Goal: Task Accomplishment & Management: Manage account settings

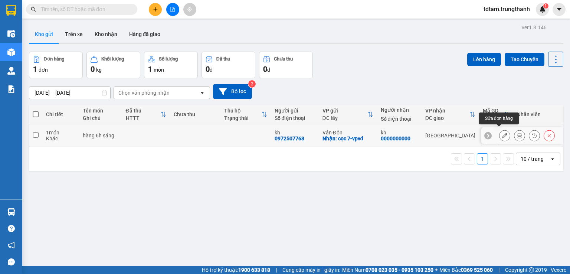
click at [500, 129] on button at bounding box center [505, 135] width 10 height 13
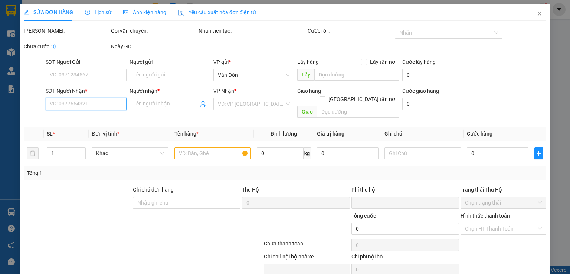
click at [96, 105] on input "SĐT Người Nhận *" at bounding box center [86, 104] width 81 height 12
click at [81, 74] on input "SĐT Người Gửi" at bounding box center [86, 75] width 81 height 12
type input "0972507768"
type input "kh"
checkbox input "true"
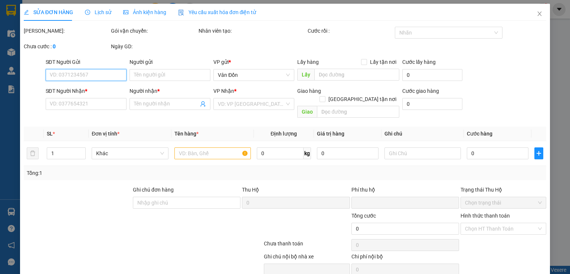
type input "cọc 7-vpvđ"
type input "0000000000"
type input "kh"
type input "0"
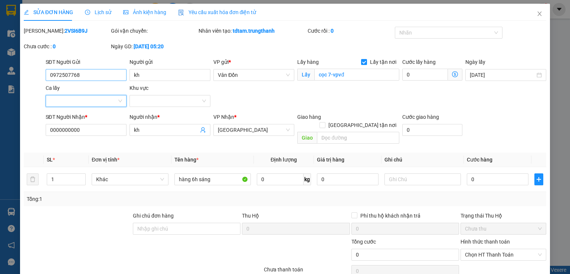
click at [91, 104] on input "Ca lấy" at bounding box center [83, 100] width 67 height 11
click at [79, 156] on div "SL *" at bounding box center [66, 160] width 39 height 8
drag, startPoint x: 84, startPoint y: 124, endPoint x: 0, endPoint y: 130, distance: 84.5
click at [0, 134] on div "SỬA ĐƠN HÀNG Lịch sử Ảnh kiện hàng Yêu cầu xuất hóa đơn điện tử Total Paid Fee …" at bounding box center [285, 137] width 570 height 274
drag, startPoint x: 502, startPoint y: 108, endPoint x: 407, endPoint y: 126, distance: 97.1
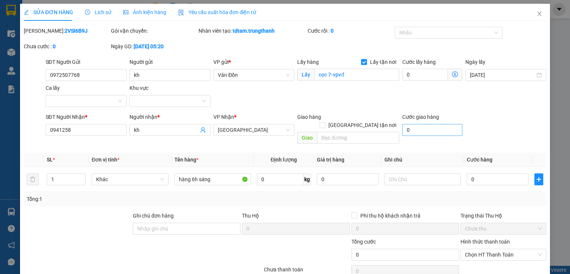
click at [500, 107] on div "SĐT Người Gửi 0972507768 Người gửi kh VP gửi * Vân Đồn Lấy hàng Lấy tận nơi Lấy…" at bounding box center [296, 84] width 504 height 52
click at [86, 134] on input "0941258" at bounding box center [86, 130] width 81 height 12
type input "0941258899"
drag, startPoint x: 322, startPoint y: 127, endPoint x: 288, endPoint y: 104, distance: 41.1
click at [322, 132] on input "text" at bounding box center [358, 138] width 82 height 12
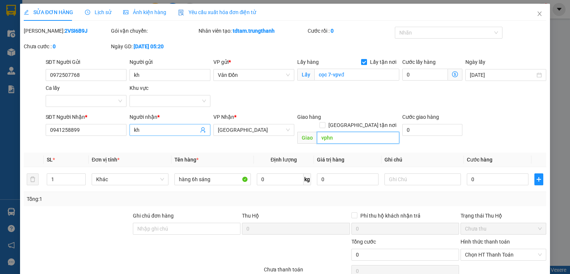
type input "vphn"
drag, startPoint x: 169, startPoint y: 125, endPoint x: 115, endPoint y: 129, distance: 54.4
click at [116, 129] on div "SĐT Người Nhận * 0941258899 Người nhận * kh kh VP Nhận * [GEOGRAPHIC_DATA] Giao…" at bounding box center [296, 130] width 504 height 34
drag, startPoint x: 146, startPoint y: 127, endPoint x: 72, endPoint y: 137, distance: 73.8
click at [72, 137] on div "SĐT Người Nhận * 0941258899 Người nhận * kh kh VP Nhận * [GEOGRAPHIC_DATA] Giao…" at bounding box center [296, 130] width 504 height 34
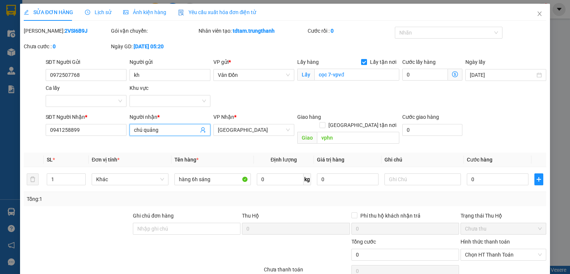
type input "chú quảng"
click at [496, 123] on div "SĐT Người Nhận * 0941258899 Người nhận * chú quảng VP Nhận * [GEOGRAPHIC_DATA] …" at bounding box center [296, 130] width 504 height 34
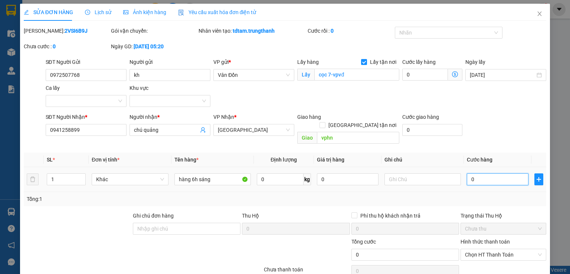
click at [467, 173] on input "0" at bounding box center [498, 179] width 62 height 12
type input "10"
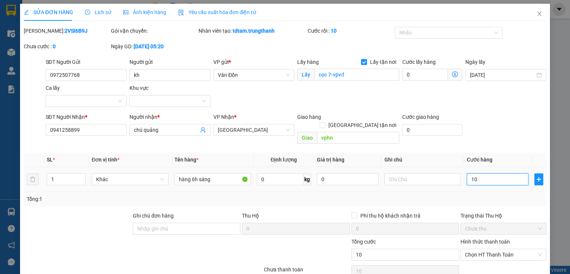
type input "120"
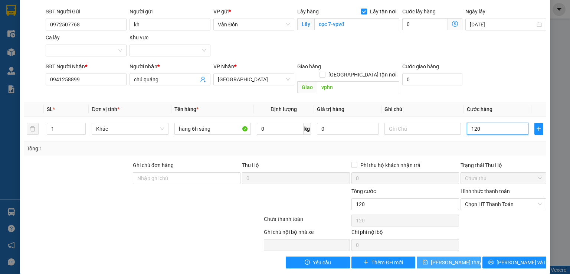
type input "120"
type input "120.000"
click at [451, 258] on span "[PERSON_NAME] thay đổi" at bounding box center [460, 262] width 59 height 8
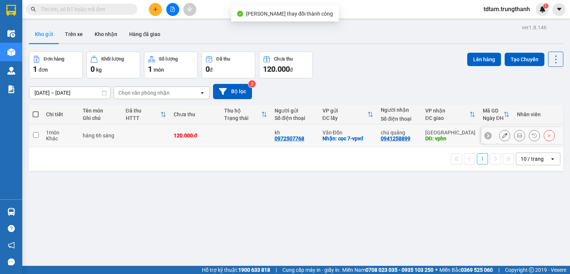
click at [37, 132] on input "checkbox" at bounding box center [36, 135] width 6 height 6
checkbox input "true"
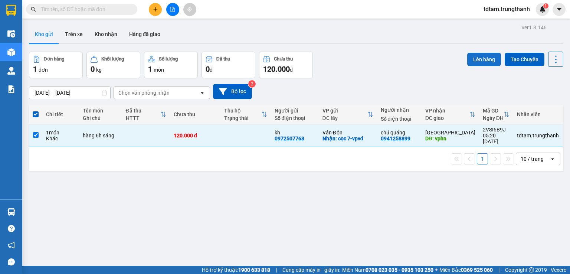
click at [482, 53] on button "Lên hàng" at bounding box center [484, 59] width 34 height 13
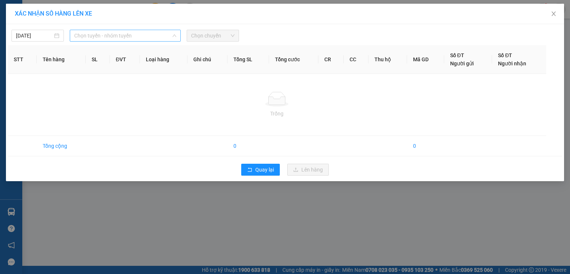
click at [86, 39] on span "Chọn tuyến - nhóm tuyến" at bounding box center [125, 35] width 102 height 11
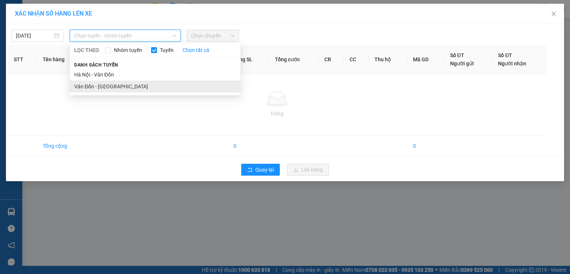
click at [73, 87] on li "Vân Đồn - [GEOGRAPHIC_DATA]" at bounding box center [155, 87] width 171 height 12
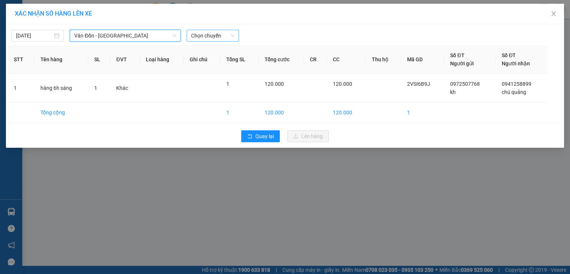
click at [211, 36] on span "Chọn chuyến" at bounding box center [212, 35] width 43 height 11
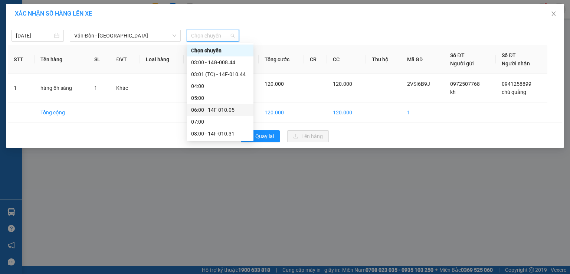
click at [195, 109] on div "06:00 - 14F-010.05" at bounding box center [220, 110] width 58 height 8
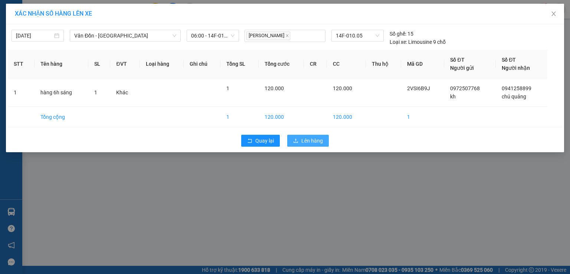
click at [296, 140] on icon "upload" at bounding box center [295, 140] width 5 height 5
